Goal: Participate in discussion: Engage in conversation with other users on a specific topic

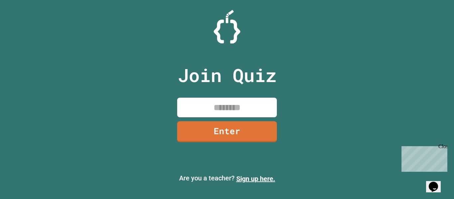
click at [255, 116] on input at bounding box center [227, 108] width 100 height 20
type input "********"
click at [260, 131] on link "Enter" at bounding box center [227, 131] width 100 height 21
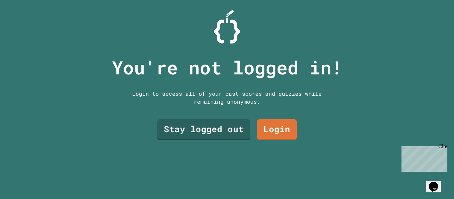
click at [229, 131] on link "Stay logged out" at bounding box center [203, 129] width 93 height 21
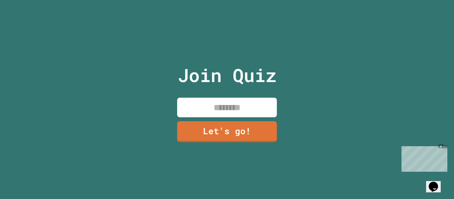
click at [259, 110] on input at bounding box center [227, 108] width 100 height 20
type input "**********"
click at [252, 131] on link "Let's go!" at bounding box center [227, 131] width 100 height 21
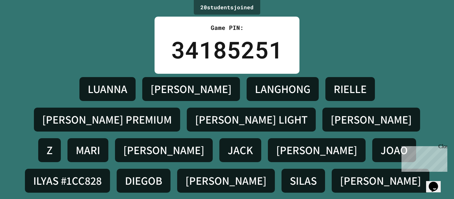
scroll to position [24, 0]
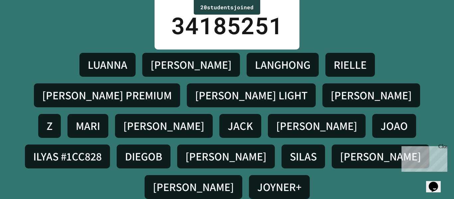
click at [195, 96] on h4 "[PERSON_NAME] LIGHT" at bounding box center [251, 95] width 112 height 14
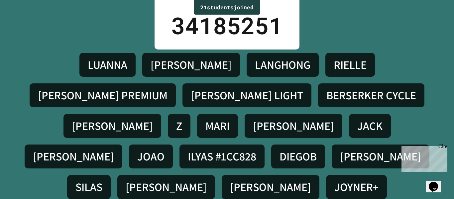
click at [183, 87] on div "[PERSON_NAME] LIGHT" at bounding box center [247, 95] width 129 height 24
click at [295, 120] on div "[PERSON_NAME] LANGHONG RIELLE [PERSON_NAME] PREMIUM [PERSON_NAME] LIGHT BERSERK…" at bounding box center [227, 126] width 421 height 153
click at [88, 68] on h4 "LUANNA" at bounding box center [108, 65] width 40 height 14
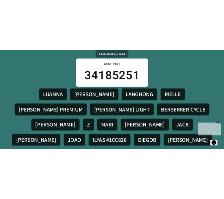
scroll to position [24, 0]
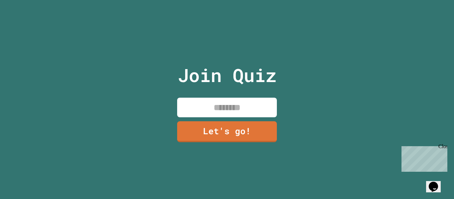
scroll to position [0, 0]
click at [249, 103] on input at bounding box center [227, 108] width 100 height 20
type input "*******"
click at [253, 144] on div "Join Quiz ******* Let's go!" at bounding box center [227, 99] width 112 height 199
click at [246, 127] on link "Let's go!" at bounding box center [227, 131] width 100 height 21
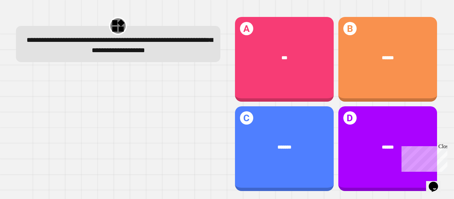
click at [382, 55] on span "******" at bounding box center [388, 57] width 12 height 5
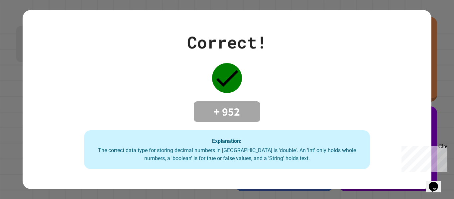
click at [352, 71] on div "Correct! + 952 Explanation: The correct data type for storing decimal numbers i…" at bounding box center [227, 100] width 409 height 140
click at [445, 150] on div "Close" at bounding box center [443, 148] width 8 height 8
click at [419, 92] on div "Correct! + 952 Explanation: The correct data type for storing decimal numbers i…" at bounding box center [227, 100] width 409 height 140
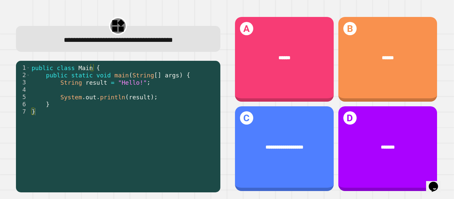
click at [302, 66] on div "******" at bounding box center [284, 58] width 99 height 28
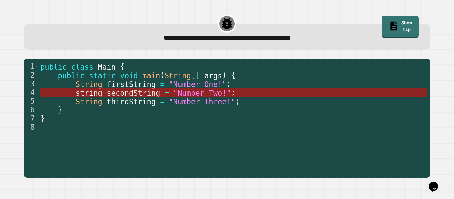
click at [174, 92] on span ""Number Two!"" at bounding box center [203, 92] width 58 height 9
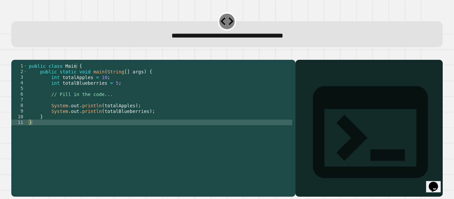
click at [110, 92] on div "public class Main { public static void main ( String [ ] args ) { int totalAppl…" at bounding box center [160, 122] width 265 height 119
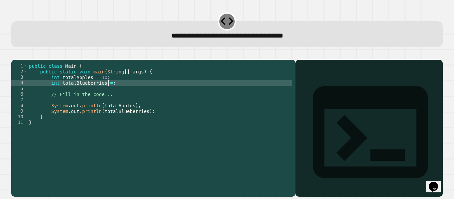
scroll to position [0, 6]
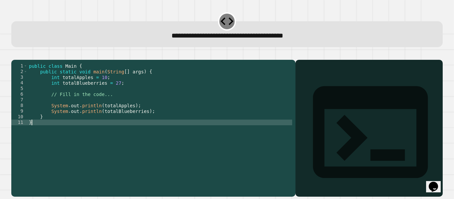
click at [231, 147] on div "public class Main { public static void main ( String [ ] args ) { int totalAppl…" at bounding box center [160, 122] width 265 height 119
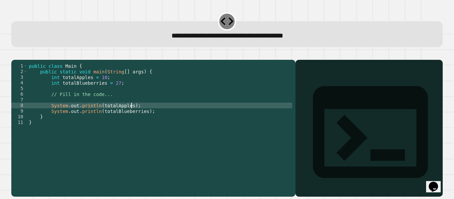
click at [141, 112] on div "public class Main { public static void main ( String [ ] args ) { int totalAppl…" at bounding box center [160, 122] width 265 height 119
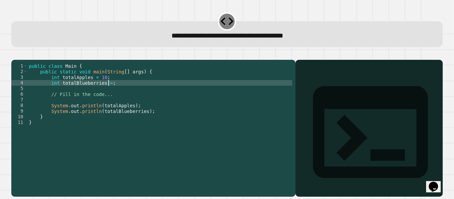
type textarea "**********"
click at [103, 107] on div "public class Main { public static void main ( String [ ] args ) { int totalAppl…" at bounding box center [160, 122] width 265 height 119
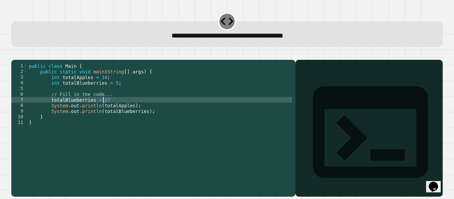
scroll to position [0, 5]
type textarea "**********"
click at [15, 55] on button "button" at bounding box center [15, 55] width 0 height 0
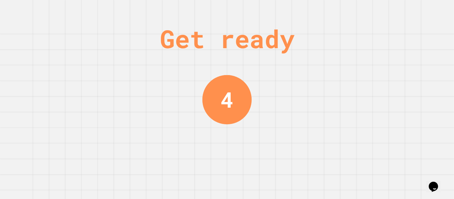
scroll to position [0, 0]
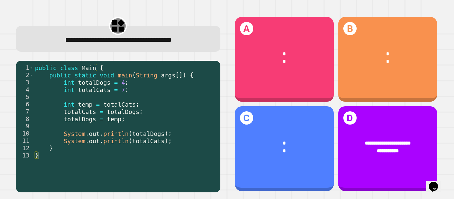
click at [397, 70] on div "* *" at bounding box center [387, 57] width 99 height 35
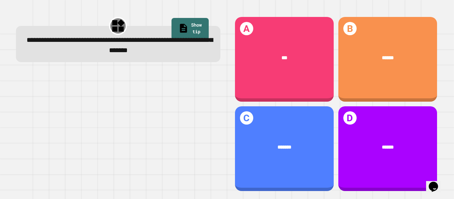
click at [294, 151] on div "*******" at bounding box center [284, 147] width 99 height 28
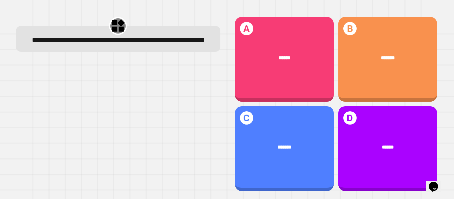
click at [298, 68] on div "******" at bounding box center [284, 58] width 99 height 28
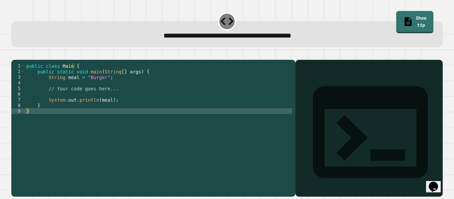
click at [95, 102] on div "public class Main { public static void main ( String [ ] args ) { String meal =…" at bounding box center [158, 122] width 267 height 119
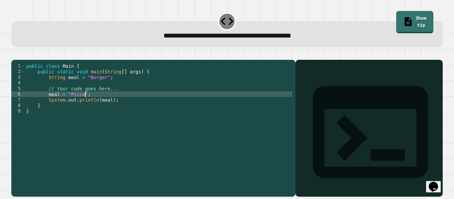
scroll to position [0, 4]
type textarea "**********"
click at [15, 55] on button "button" at bounding box center [15, 55] width 0 height 0
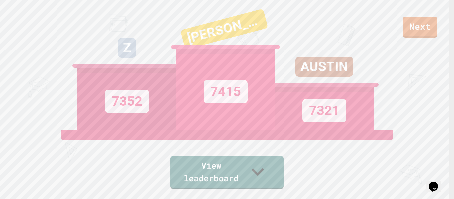
click at [276, 191] on div "Next Z 7352 [PERSON_NAME] M 7415 AUSTIN 7321 View leaderboard" at bounding box center [227, 99] width 454 height 199
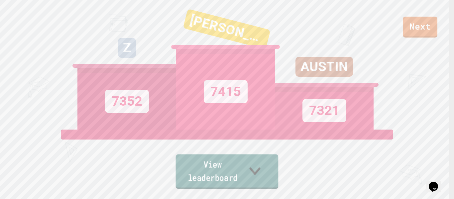
click at [266, 182] on link "View leaderboard" at bounding box center [227, 172] width 103 height 35
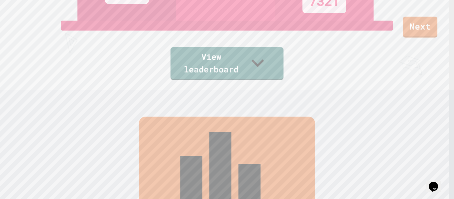
scroll to position [277, 0]
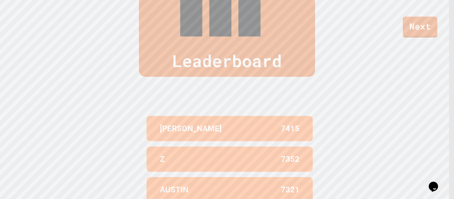
click at [406, 41] on div "Leaderboard [PERSON_NAME] 7415 Z 7352 AUSTIN 7321 TRISTAN 7295 JACK 7287" at bounding box center [227, 107] width 454 height 371
click at [424, 27] on link "Next" at bounding box center [420, 26] width 35 height 21
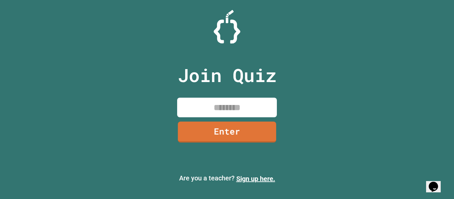
click at [230, 104] on input at bounding box center [227, 108] width 100 height 20
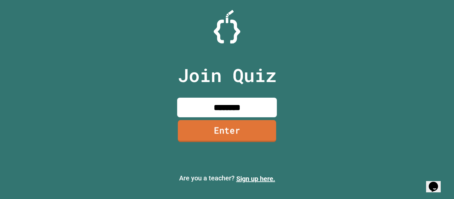
type input "********"
click at [236, 131] on link "Enter" at bounding box center [227, 131] width 98 height 22
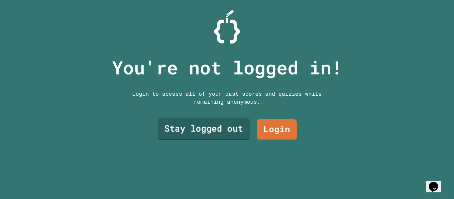
click at [219, 129] on link "Stay logged out" at bounding box center [204, 129] width 92 height 22
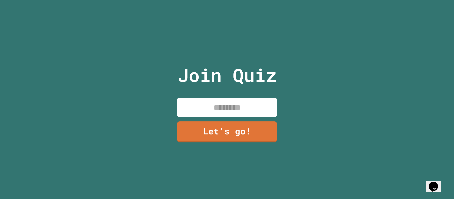
click at [209, 100] on input at bounding box center [227, 108] width 100 height 20
type input "*******"
click at [243, 131] on link "Let's go!" at bounding box center [227, 131] width 100 height 21
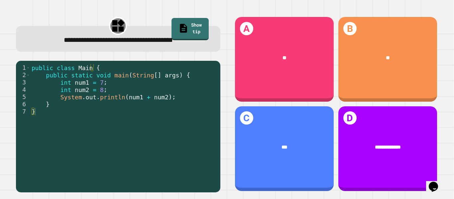
click at [297, 61] on div "**" at bounding box center [284, 58] width 99 height 28
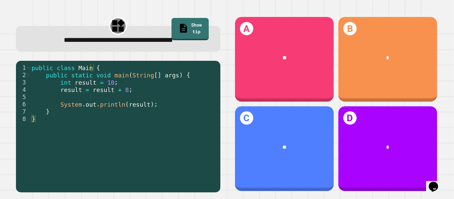
click at [282, 153] on div "**" at bounding box center [284, 147] width 99 height 28
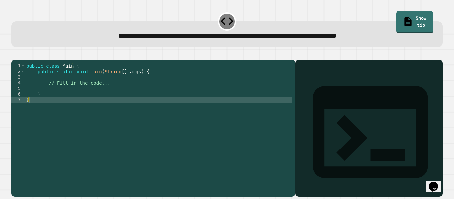
click at [109, 91] on div "public class Main { public static void main ( String [ ] args ) { // Fill in th…" at bounding box center [158, 122] width 267 height 119
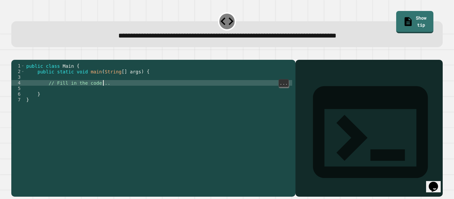
type textarea "**********"
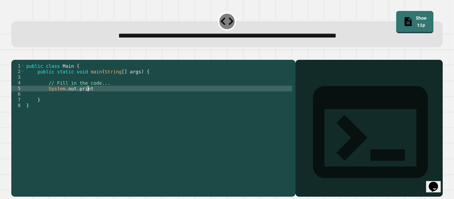
scroll to position [0, 1]
type textarea "**********"
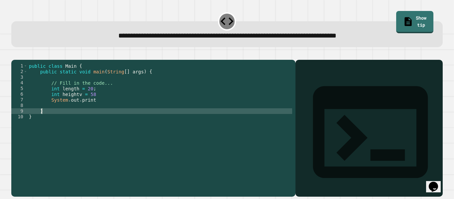
click at [148, 118] on div "public class Main { public static void main ( String [ ] args ) { // Fill in th…" at bounding box center [160, 122] width 265 height 119
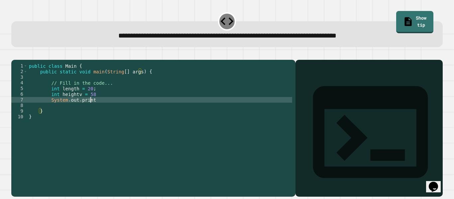
click at [141, 111] on div "public class Main { public static void main ( String [ ] args ) { // Fill in th…" at bounding box center [160, 122] width 265 height 119
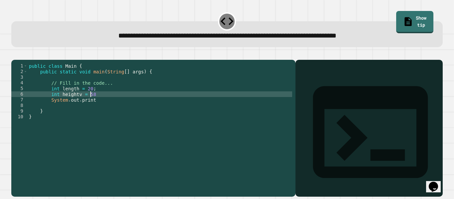
click at [133, 104] on div "public class Main { public static void main ( String [ ] args ) { // Fill in th…" at bounding box center [160, 122] width 265 height 119
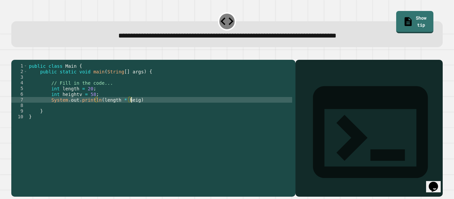
scroll to position [0, 8]
click at [15, 55] on icon "button" at bounding box center [15, 55] width 0 height 0
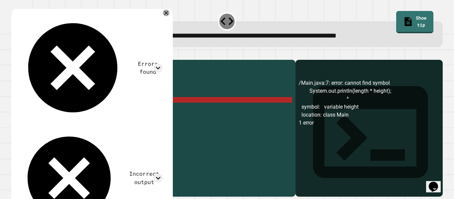
click at [96, 108] on div "public class Main { public static void main ( String [ ] args ) { // Fill in th…" at bounding box center [160, 122] width 265 height 119
click at [77, 106] on div "public class Main { public static void main ( String [ ] args ) { // Fill in th…" at bounding box center [160, 122] width 265 height 119
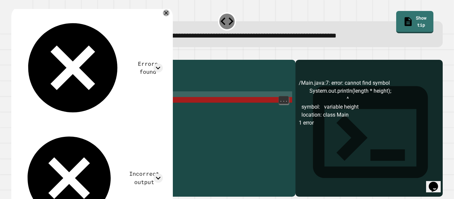
type textarea "**********"
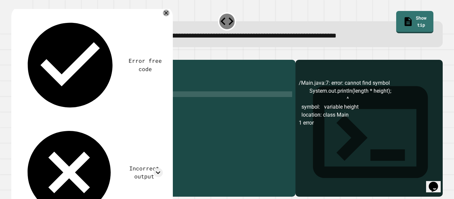
scroll to position [0, 4]
click at [15, 55] on button "button" at bounding box center [15, 55] width 0 height 0
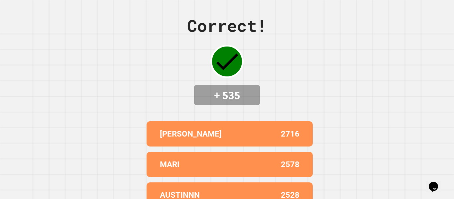
scroll to position [0, 0]
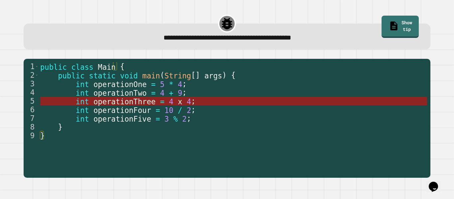
click at [187, 103] on span "4" at bounding box center [189, 101] width 4 height 9
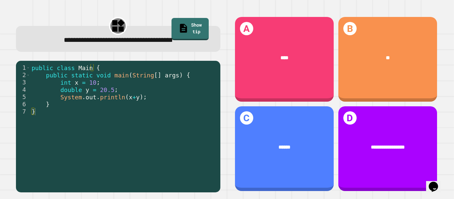
click at [385, 120] on div "**********" at bounding box center [387, 148] width 99 height 85
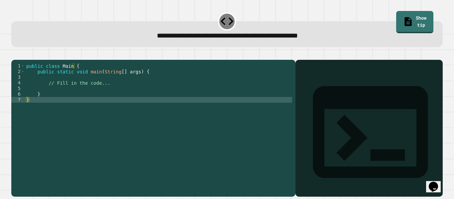
click at [117, 101] on div "public class Main { public static void main ( String [ ] args ) { // Fill in th…" at bounding box center [158, 122] width 267 height 119
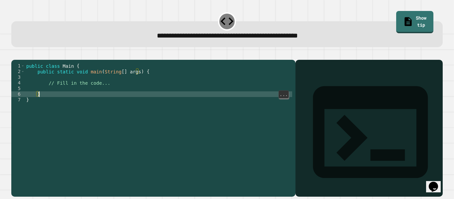
click at [118, 104] on div "public class Main { public static void main ( String [ ] args ) { // Fill in th…" at bounding box center [158, 122] width 267 height 119
click at [114, 97] on div "public class Main { public static void main ( String [ ] args ) { // Fill in th…" at bounding box center [158, 122] width 267 height 119
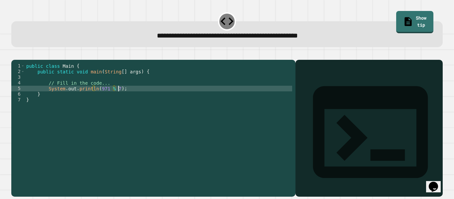
scroll to position [0, 6]
type textarea "**********"
click at [15, 55] on icon "button" at bounding box center [15, 55] width 0 height 0
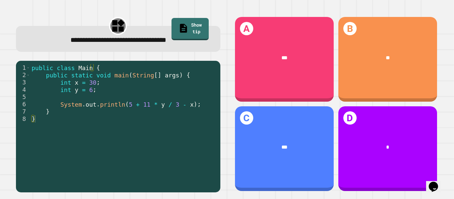
click at [408, 69] on div "**" at bounding box center [387, 58] width 99 height 28
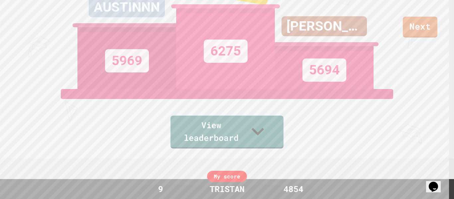
scroll to position [0, 0]
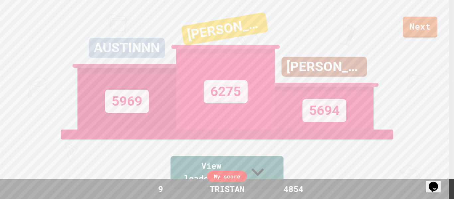
click at [425, 53] on div "Next AUSTINNN 5969 [PERSON_NAME] 6275 [PERSON_NAME] 5694 View leaderboard" at bounding box center [227, 99] width 454 height 199
click at [413, 20] on link "Next" at bounding box center [420, 27] width 35 height 21
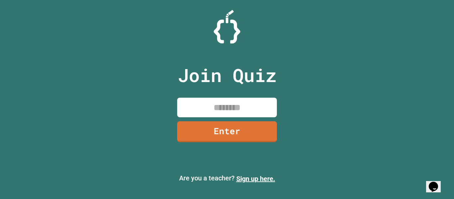
click at [258, 93] on div "Join Quiz Enter" at bounding box center [227, 100] width 112 height 166
click at [220, 113] on input at bounding box center [227, 108] width 100 height 20
type input "********"
click at [192, 133] on link "Enter" at bounding box center [227, 131] width 100 height 21
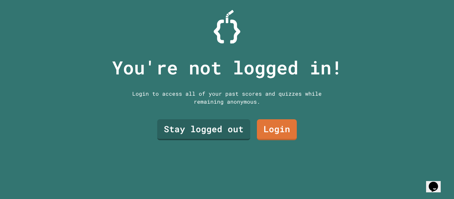
click at [177, 135] on link "Stay logged out" at bounding box center [203, 129] width 93 height 21
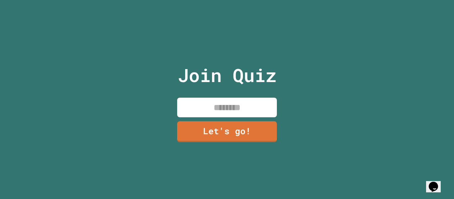
click at [207, 104] on input at bounding box center [227, 108] width 100 height 20
type input "*******"
click at [212, 125] on link "Let's go!" at bounding box center [227, 131] width 100 height 21
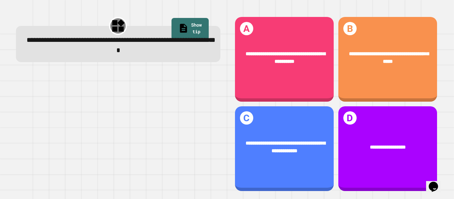
click at [296, 75] on div "**********" at bounding box center [284, 59] width 99 height 85
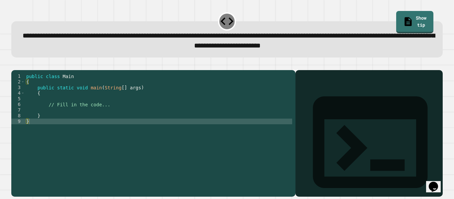
click at [91, 126] on div "public class Main { public static void main ( String [ ] args ) { // Fill in th…" at bounding box center [158, 126] width 267 height 107
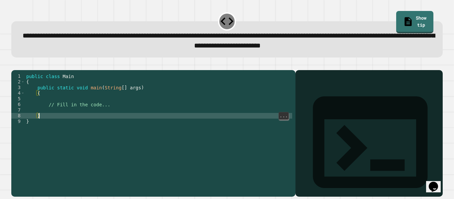
click at [78, 120] on div "public class Main { public static void main ( String [ ] args ) { // Fill in th…" at bounding box center [158, 126] width 267 height 107
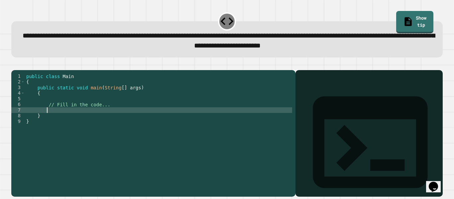
type textarea "**"
type textarea "*"
click at [181, 120] on div "public class Main { public static void main ( String [ ] args ) { // Fill in th…" at bounding box center [158, 126] width 267 height 107
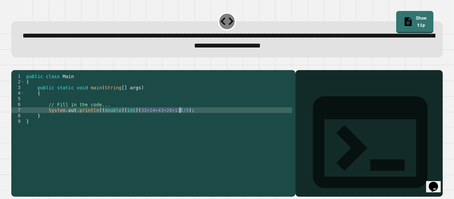
click at [15, 65] on button "button" at bounding box center [15, 65] width 0 height 0
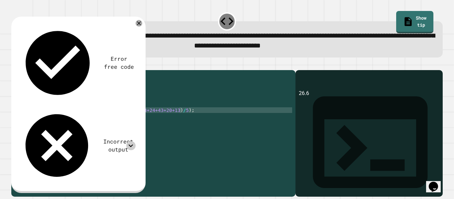
click at [127, 141] on icon at bounding box center [130, 145] width 9 height 9
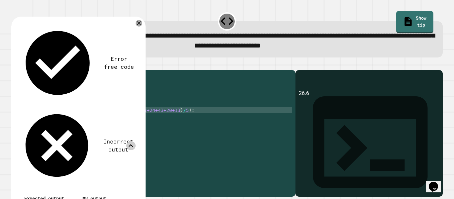
click at [128, 141] on icon at bounding box center [130, 145] width 9 height 9
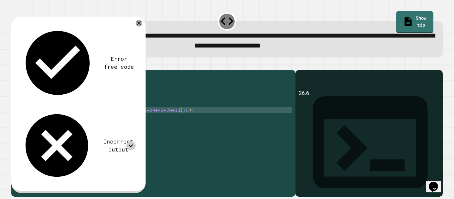
click at [129, 141] on icon at bounding box center [130, 145] width 9 height 9
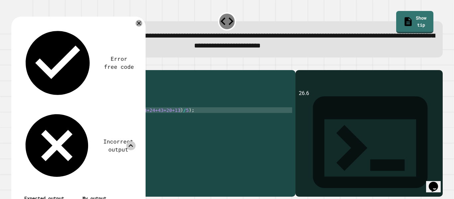
click at [135, 141] on icon at bounding box center [130, 145] width 9 height 9
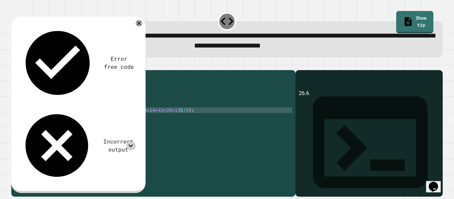
click at [181, 133] on div "public class Main { public static void main ( String [ ] args ) { // Fill in th…" at bounding box center [158, 126] width 267 height 107
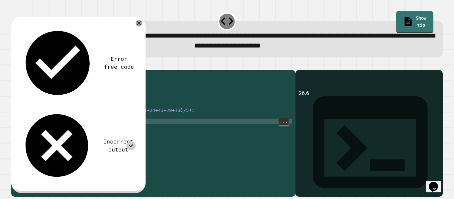
click at [175, 122] on div "public class Main { public static void main ( String [ ] args ) { // Fill in th…" at bounding box center [158, 126] width 267 height 107
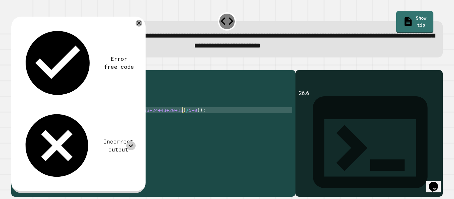
scroll to position [0, 12]
click at [15, 65] on button "button" at bounding box center [15, 65] width 0 height 0
click at [127, 141] on div at bounding box center [130, 145] width 9 height 9
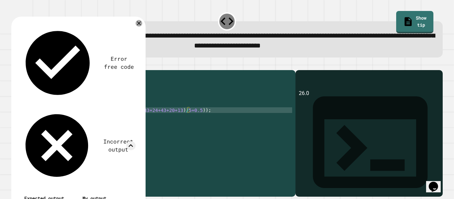
click at [191, 121] on div "public class Main { public static void main ( String [ ] args ) { // Fill in th…" at bounding box center [158, 126] width 267 height 107
click at [120, 127] on div "public class Main { public static void main ( String [ ] args ) { // Fill in th…" at bounding box center [158, 126] width 267 height 107
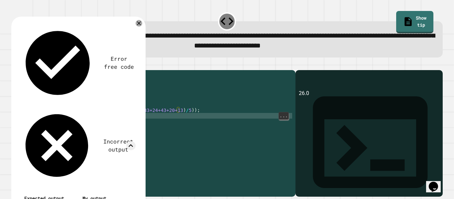
scroll to position [0, 1]
click at [139, 25] on icon at bounding box center [139, 23] width 7 height 7
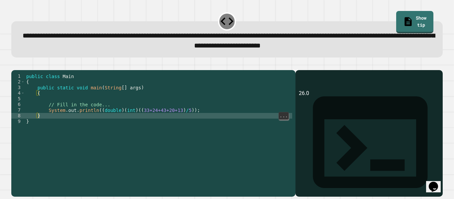
click at [15, 65] on button "button" at bounding box center [15, 65] width 0 height 0
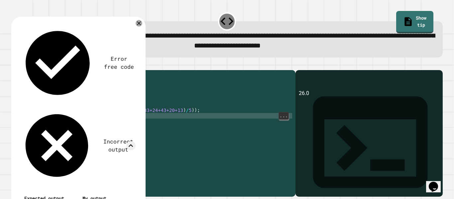
click at [116, 29] on div "Error free code" at bounding box center [77, 63] width 116 height 77
click at [126, 108] on div "Incorrect output" at bounding box center [77, 145] width 116 height 75
click at [128, 141] on icon at bounding box center [130, 145] width 9 height 9
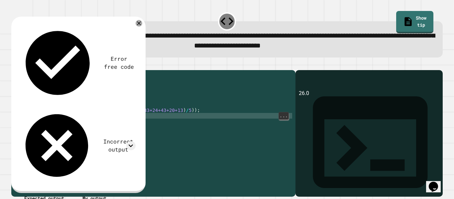
click at [56, 36] on div "Error free code 26.0 Incorrect output Expected output 26 26.6 27 My output 26.0" at bounding box center [77, 103] width 123 height 165
click at [118, 108] on div "Incorrect output" at bounding box center [77, 145] width 116 height 75
click at [128, 141] on icon at bounding box center [130, 145] width 9 height 9
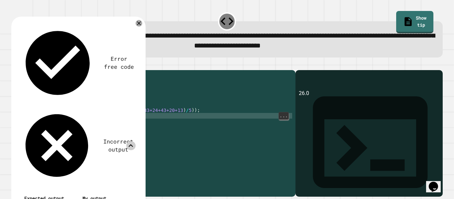
click at [181, 133] on div "public class Main { public static void main ( String [ ] args ) { // Fill in th…" at bounding box center [158, 126] width 267 height 107
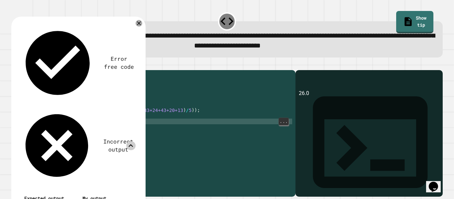
scroll to position [0, 0]
click at [148, 130] on div "public class Main { public static void main ( String [ ] args ) { // Fill in th…" at bounding box center [158, 126] width 267 height 107
click at [170, 125] on div "public class Main { public static void main ( String [ ] args ) { // Fill in th…" at bounding box center [158, 126] width 267 height 107
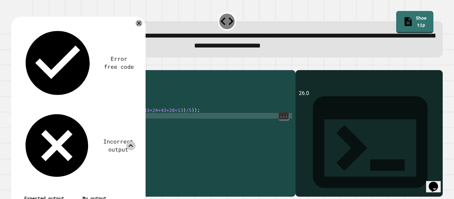
click at [97, 119] on div "public class Main { public static void main ( String [ ] args ) { // Fill in th…" at bounding box center [158, 126] width 267 height 107
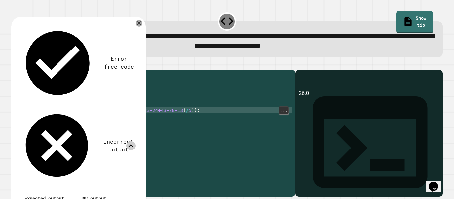
click at [181, 126] on div "public class Main { public static void main ( String [ ] args ) { // Fill in th…" at bounding box center [158, 126] width 267 height 107
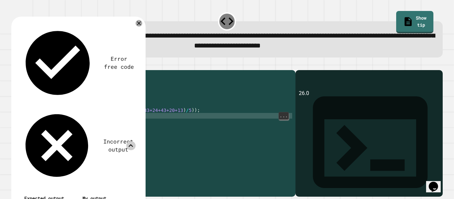
click at [177, 123] on div "public class Main { public static void main ( String [ ] args ) { // Fill in th…" at bounding box center [158, 126] width 267 height 107
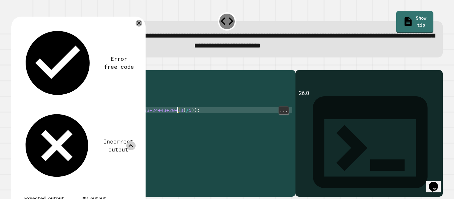
click at [95, 120] on div "public class Main { public static void main ( String [ ] args ) { // Fill in th…" at bounding box center [158, 126] width 267 height 107
click at [139, 24] on icon at bounding box center [139, 23] width 4 height 4
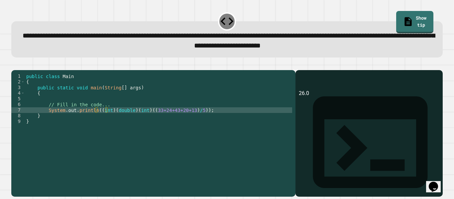
click at [15, 65] on icon "button" at bounding box center [15, 65] width 0 height 0
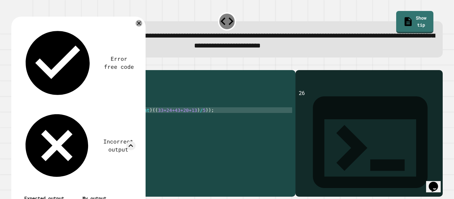
click at [119, 118] on div "public class Main { public static void main ( String [ ] args ) { // Fill in th…" at bounding box center [158, 126] width 267 height 107
click at [142, 26] on div at bounding box center [139, 23] width 7 height 7
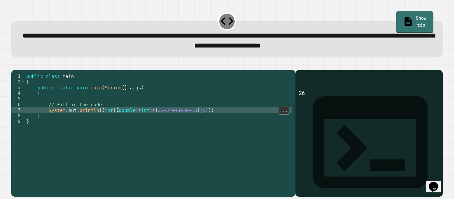
click at [187, 131] on div "public class Main { public static void main ( String [ ] args ) { // Fill in th…" at bounding box center [158, 126] width 267 height 107
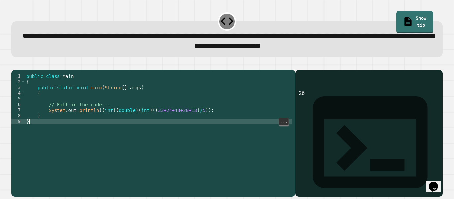
scroll to position [0, 0]
click at [105, 117] on div "public class Main { public static void main ( String [ ] args ) { // Fill in th…" at bounding box center [158, 126] width 267 height 107
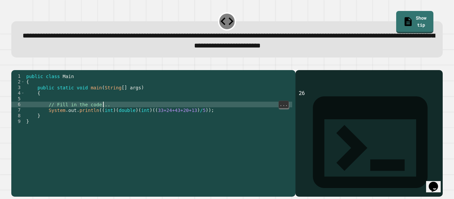
click at [111, 117] on div "public class Main { public static void main ( String [ ] args ) { // Fill in th…" at bounding box center [158, 126] width 267 height 107
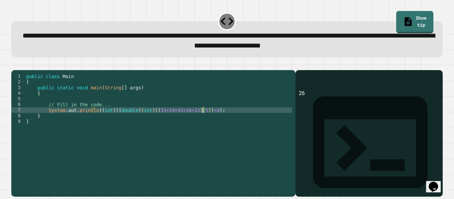
scroll to position [0, 13]
click at [15, 65] on icon "button" at bounding box center [15, 65] width 0 height 0
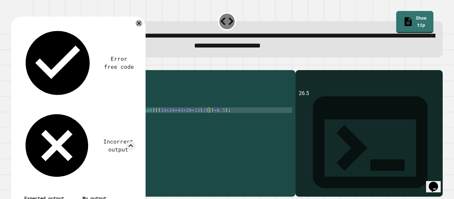
click at [210, 119] on div "public class Main { public static void main ( String [ ] args ) { // Fill in th…" at bounding box center [158, 126] width 267 height 107
click at [126, 125] on div "public class Main { public static void main ( String [ ] args ) { // Fill in th…" at bounding box center [158, 126] width 267 height 107
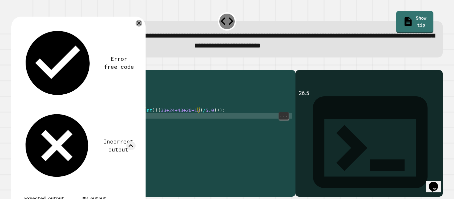
scroll to position [0, 1]
click at [131, 117] on div "public class Main { public static void main ( String [ ] args ) { // Fill in th…" at bounding box center [158, 126] width 267 height 107
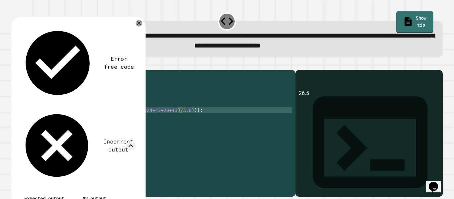
click at [139, 24] on icon at bounding box center [139, 23] width 4 height 4
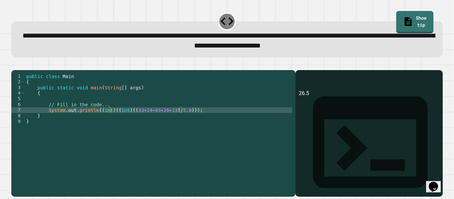
click at [15, 65] on button "button" at bounding box center [15, 65] width 0 height 0
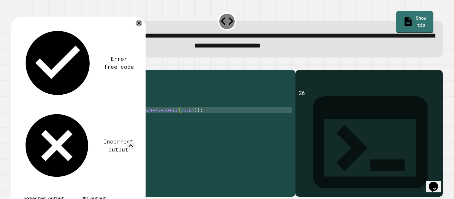
click at [109, 120] on div "public class Main { public static void main ( String [ ] args ) { // Fill in th…" at bounding box center [158, 126] width 267 height 107
type textarea "**********"
click at [137, 25] on icon at bounding box center [139, 23] width 7 height 7
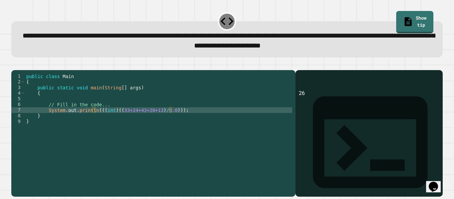
click at [15, 65] on icon "button" at bounding box center [15, 65] width 0 height 0
